Goal: Task Accomplishment & Management: Manage account settings

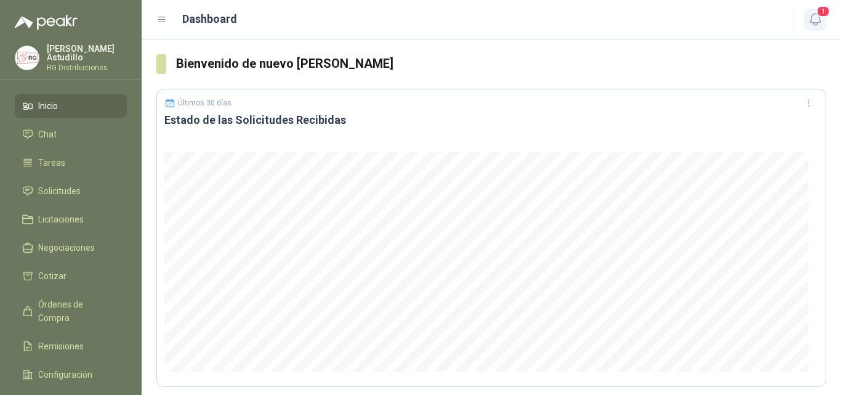
click at [810, 23] on icon "button" at bounding box center [815, 19] width 15 height 15
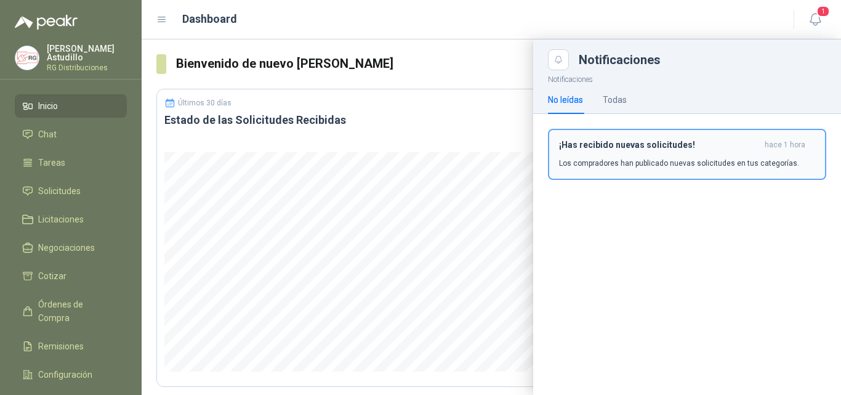
click at [685, 169] on button "¡Has recibido nuevas solicitudes! hace 1 hora Los compradores han publicado nue…" at bounding box center [687, 154] width 278 height 51
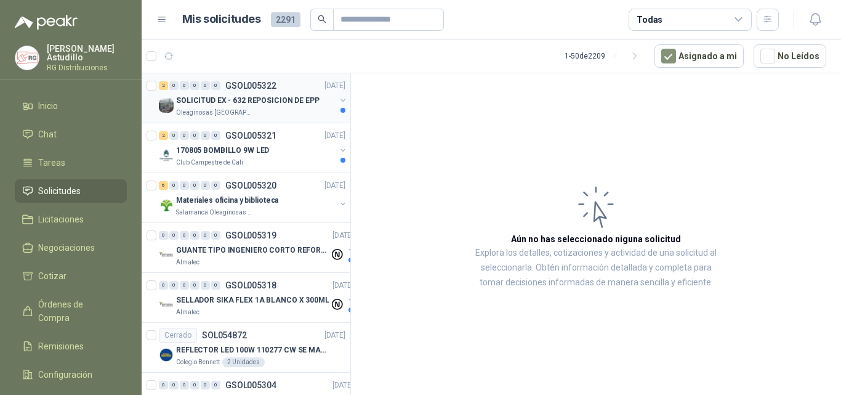
click at [277, 100] on p "SOLICITUD EX - 632 REPOSICION DE EPP" at bounding box center [248, 101] width 144 height 12
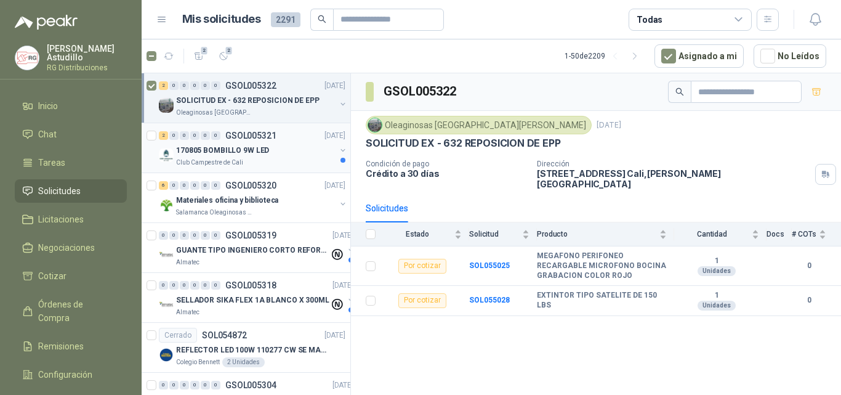
click at [254, 140] on p "GSOL005321" at bounding box center [250, 135] width 51 height 9
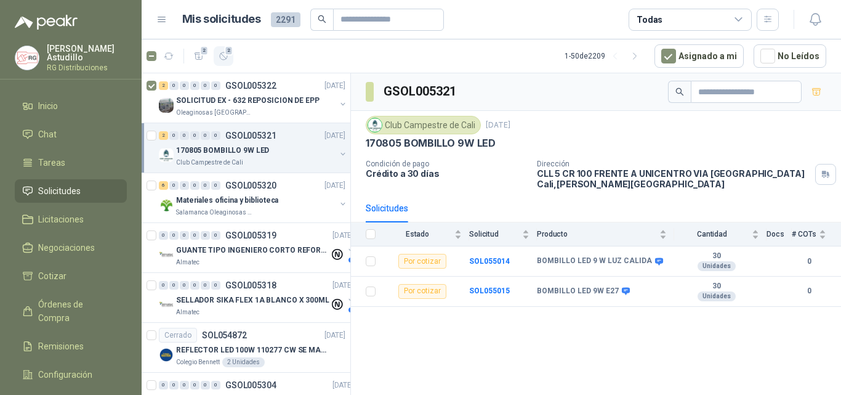
click at [225, 55] on icon "button" at bounding box center [224, 56] width 10 height 10
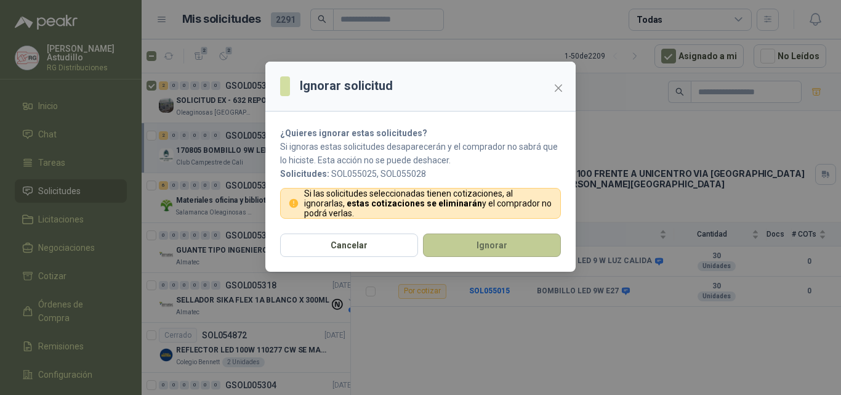
click at [497, 249] on button "Ignorar" at bounding box center [492, 244] width 138 height 23
